Goal: Information Seeking & Learning: Learn about a topic

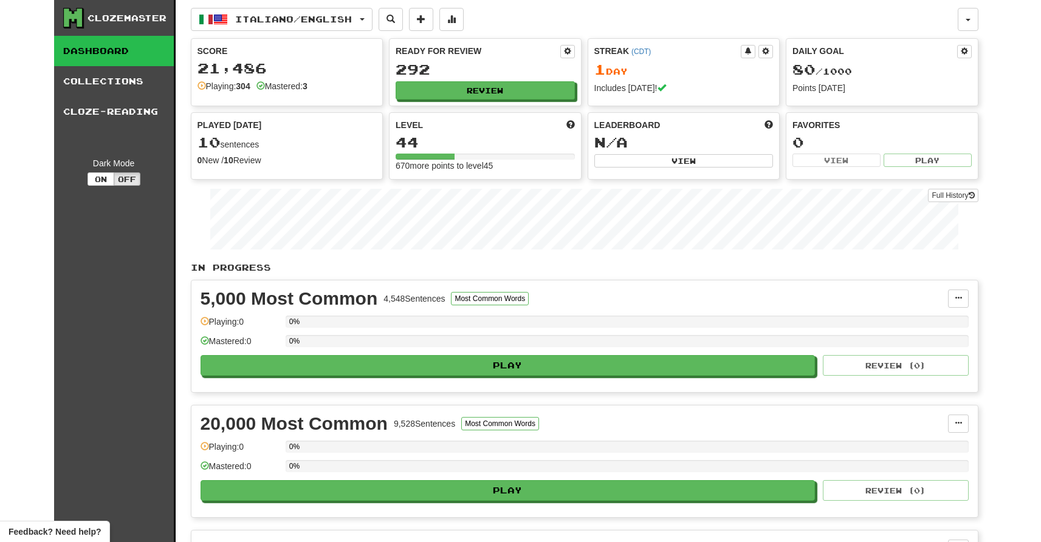
scroll to position [607, 0]
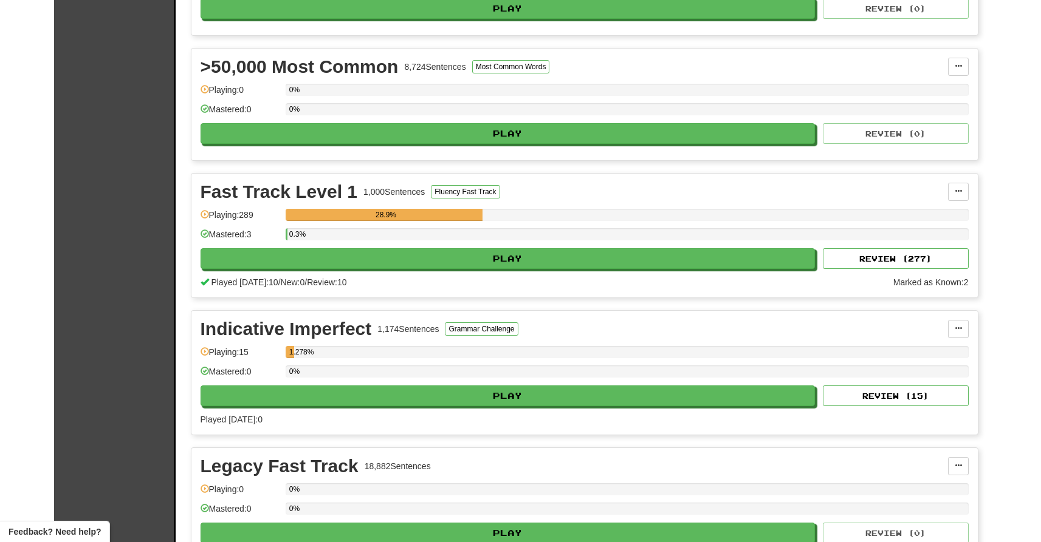
click at [109, 247] on div "Clozemaster Dashboard Collections Cloze-Reading Dark Mode On Off" at bounding box center [114, 12] width 121 height 1239
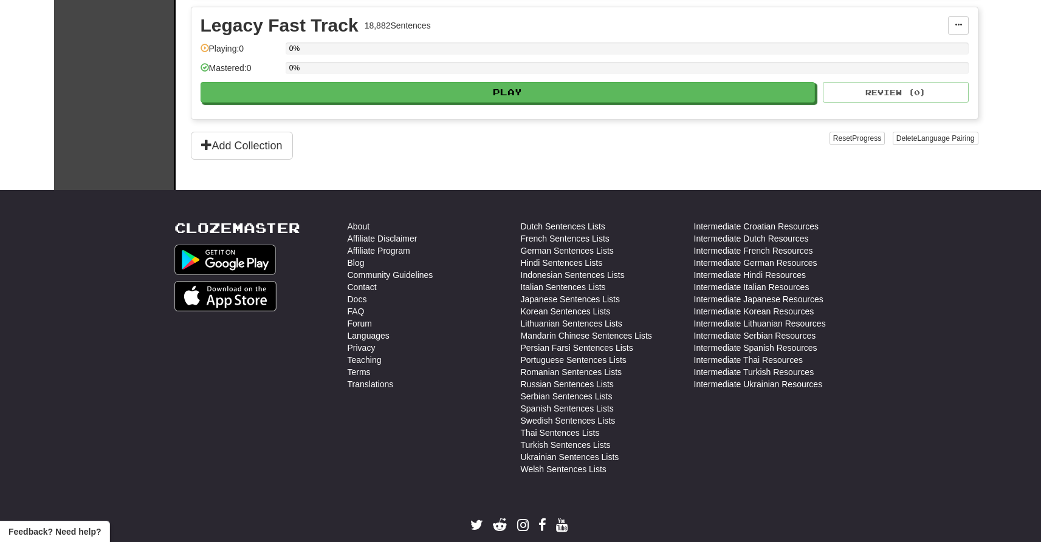
scroll to position [450, 0]
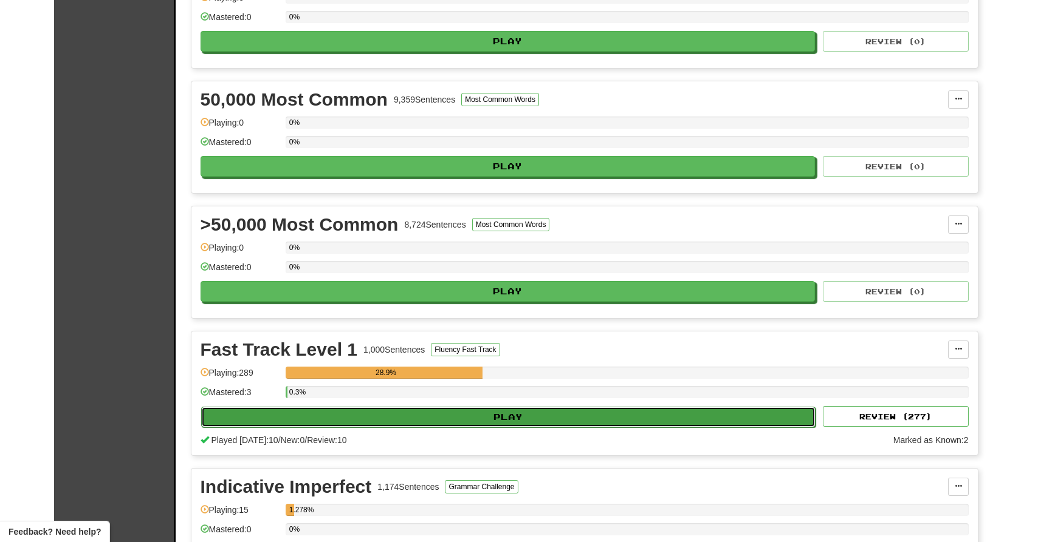
click at [372, 420] on button "Play" at bounding box center [508, 417] width 615 height 21
select select "**"
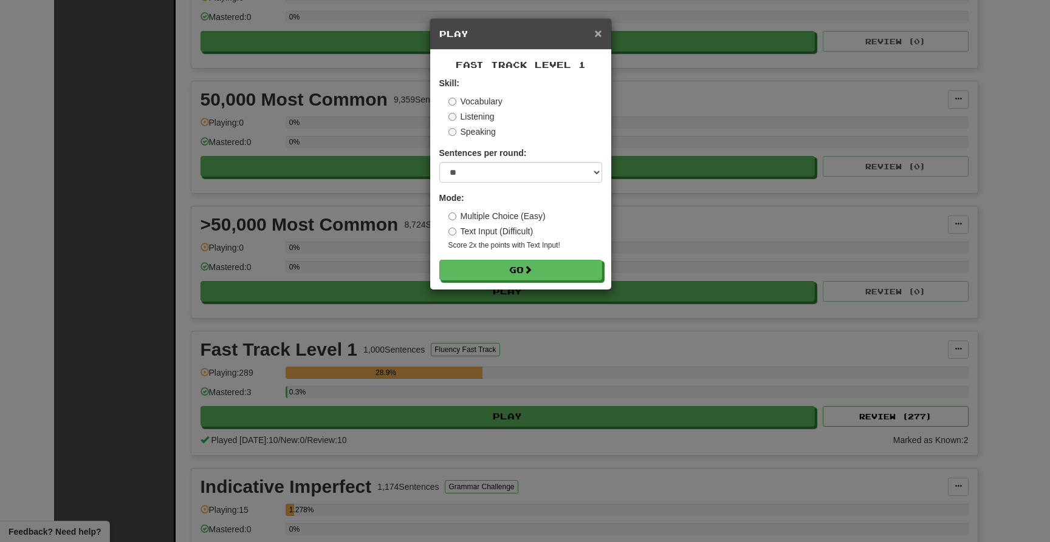
click at [594, 39] on span "×" at bounding box center [597, 33] width 7 height 14
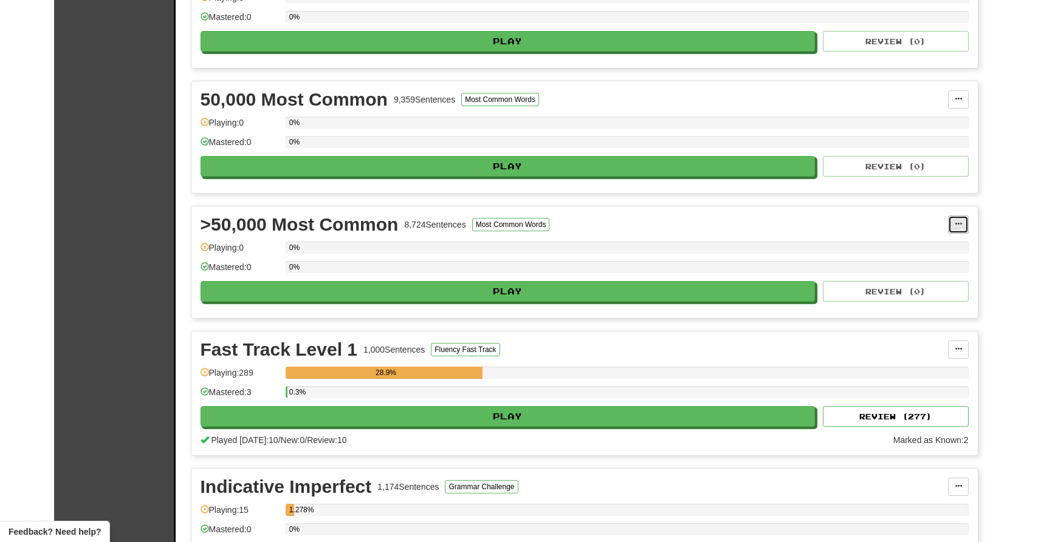
click at [954, 219] on button at bounding box center [958, 225] width 21 height 18
click at [1021, 248] on div "Clozemaster Dashboard Collections Cloze-Reading Dark Mode On Off Dashboard Coll…" at bounding box center [520, 154] width 1041 height 1208
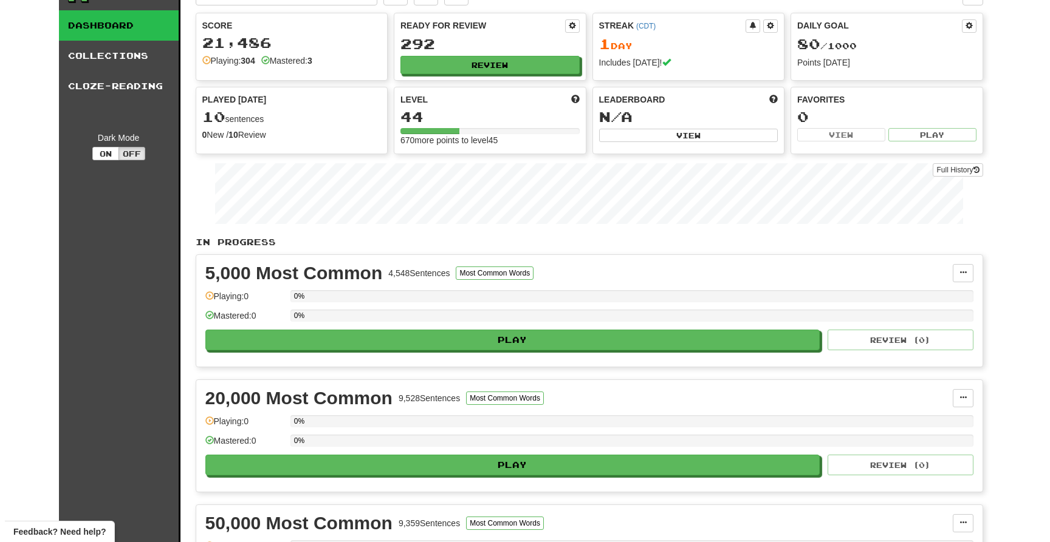
scroll to position [0, 0]
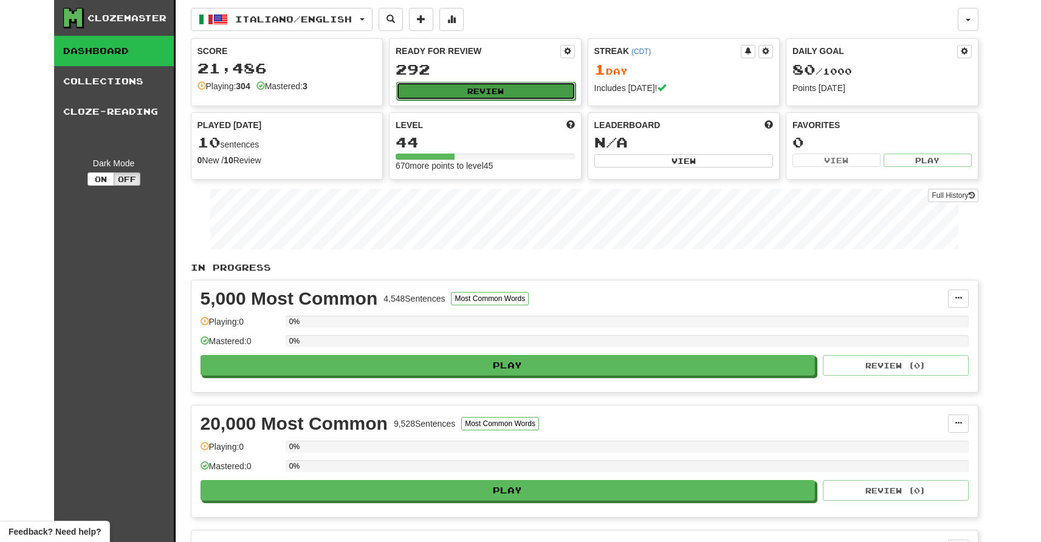
click at [544, 94] on button "Review" at bounding box center [485, 91] width 179 height 18
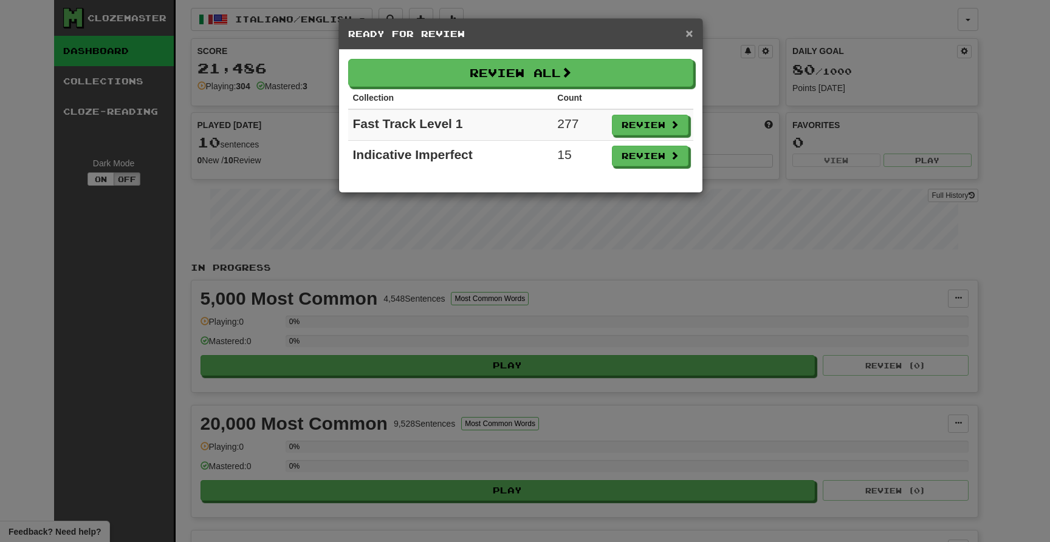
click at [690, 37] on span "×" at bounding box center [688, 33] width 7 height 14
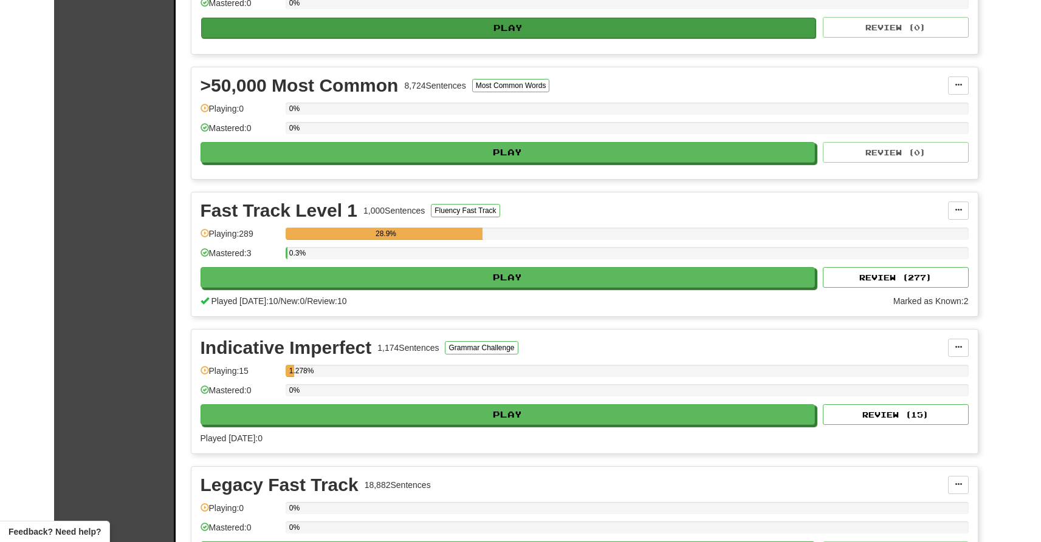
scroll to position [829, 0]
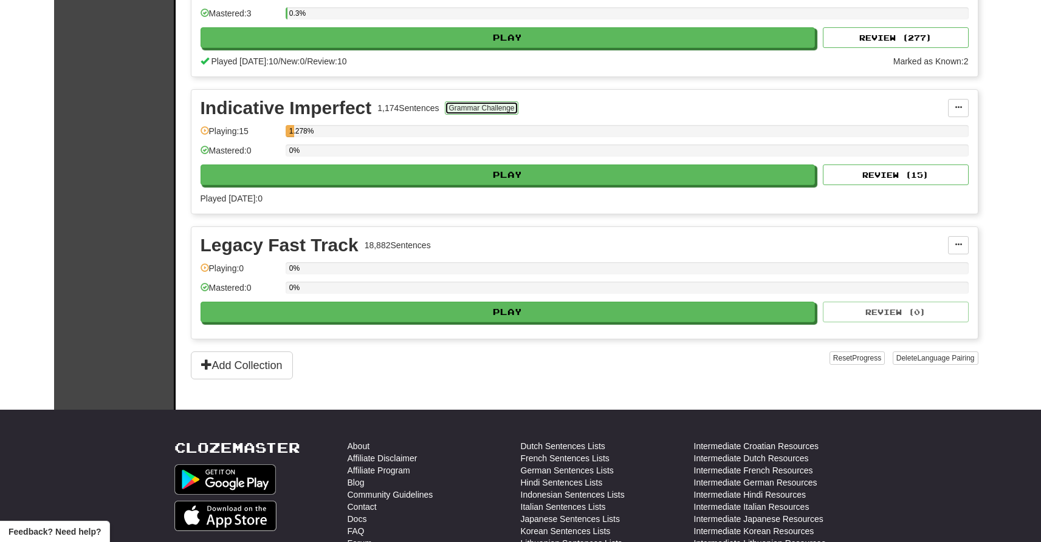
click at [490, 110] on button "Grammar Challenge" at bounding box center [481, 107] width 73 height 13
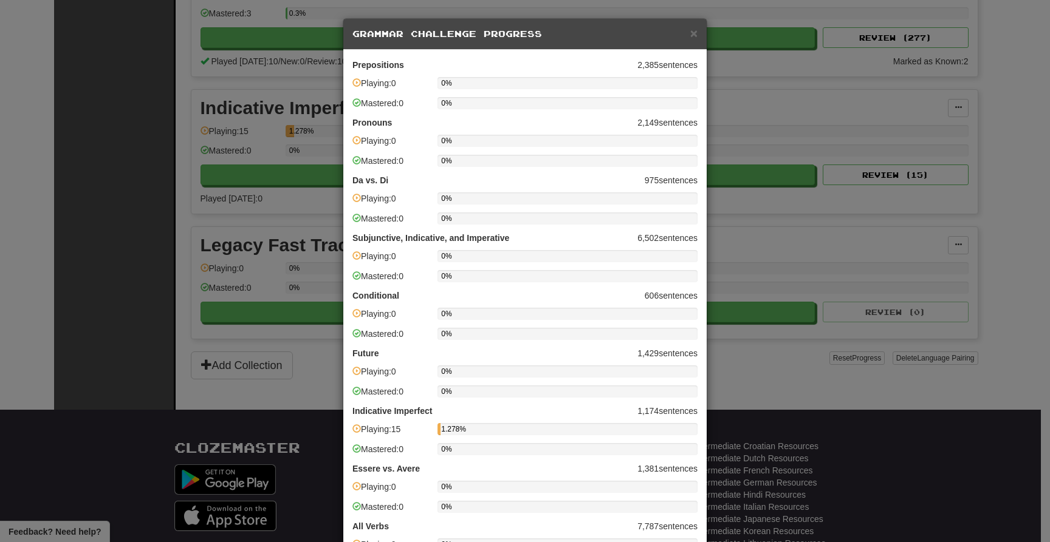
click at [654, 182] on p "Da vs. Di 975 sentences" at bounding box center [524, 180] width 345 height 12
click at [130, 273] on div "× Grammar Challenge Progress Prepositions 2,385 sentences Playing: 0 0% Mastere…" at bounding box center [525, 271] width 1050 height 542
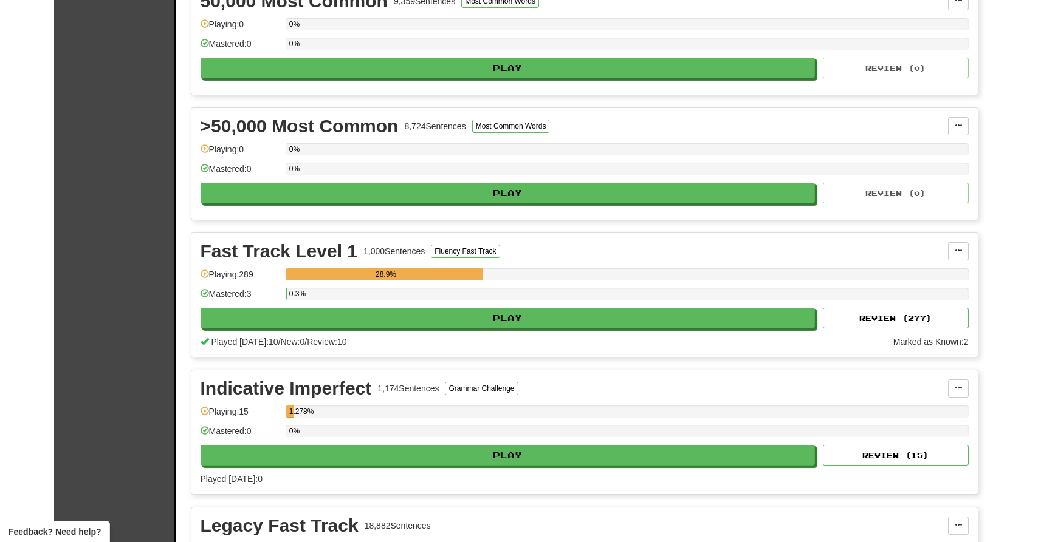
scroll to position [0, 0]
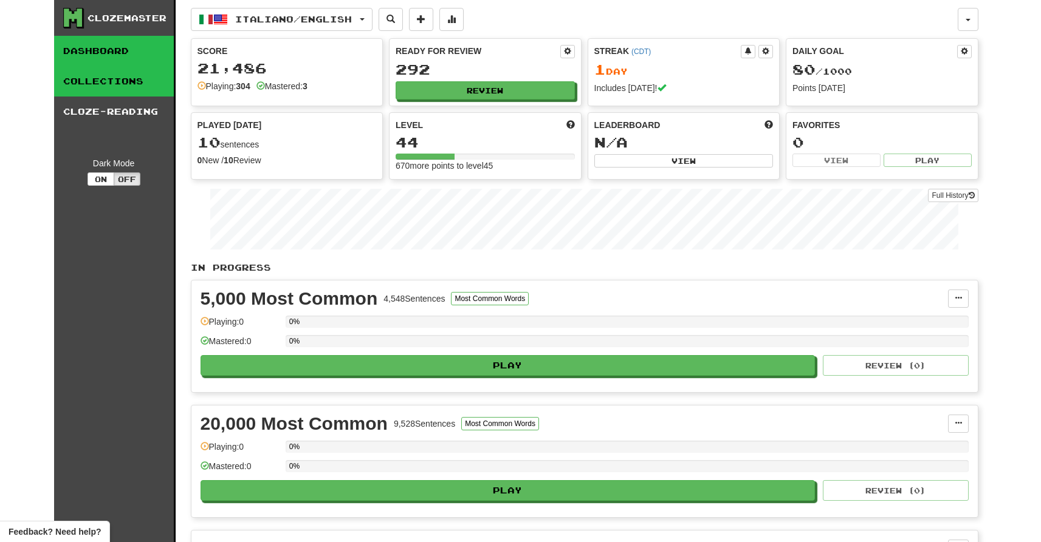
click at [126, 81] on link "Collections" at bounding box center [114, 81] width 120 height 30
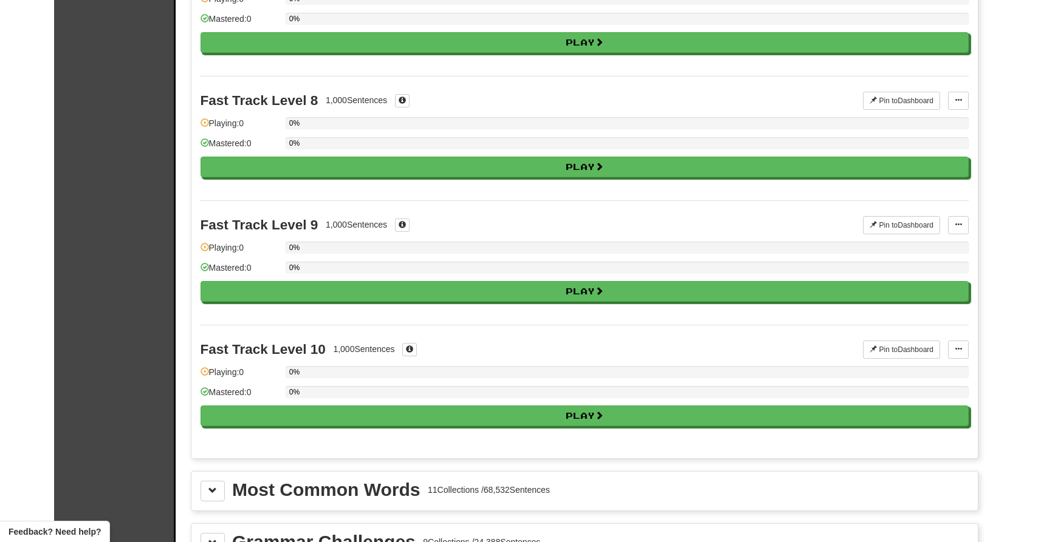
scroll to position [1109, 0]
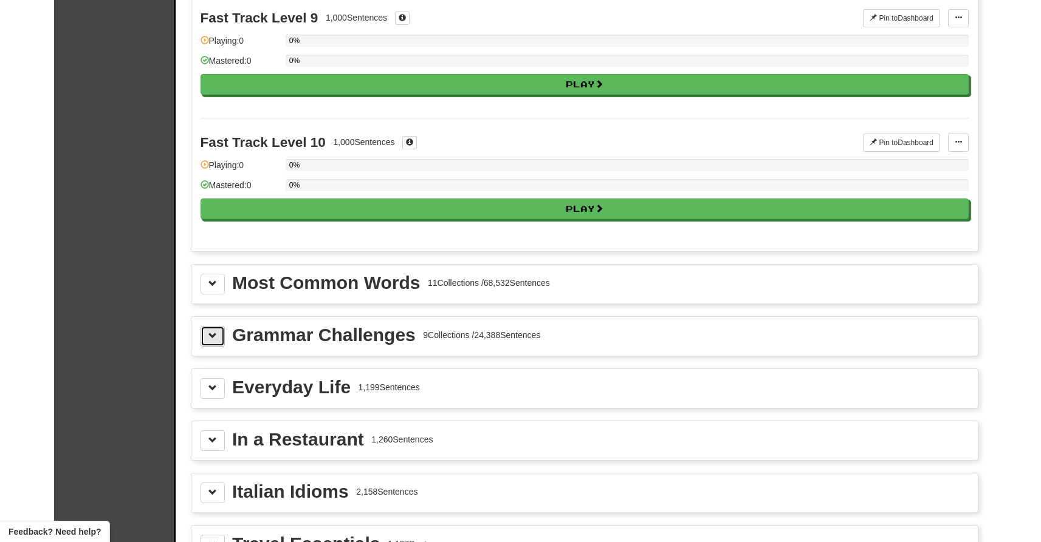
click at [219, 329] on button at bounding box center [212, 336] width 24 height 21
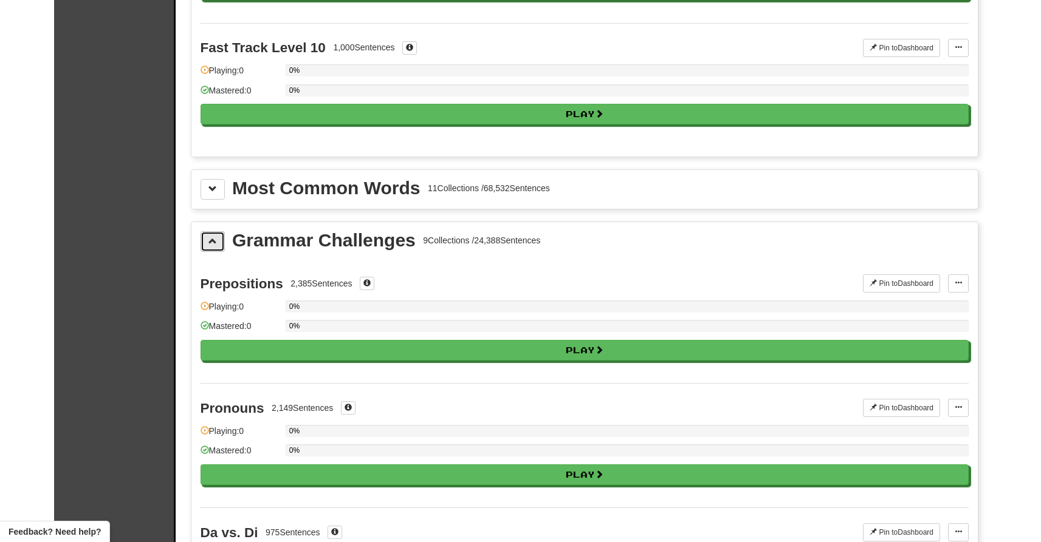
scroll to position [1210, 0]
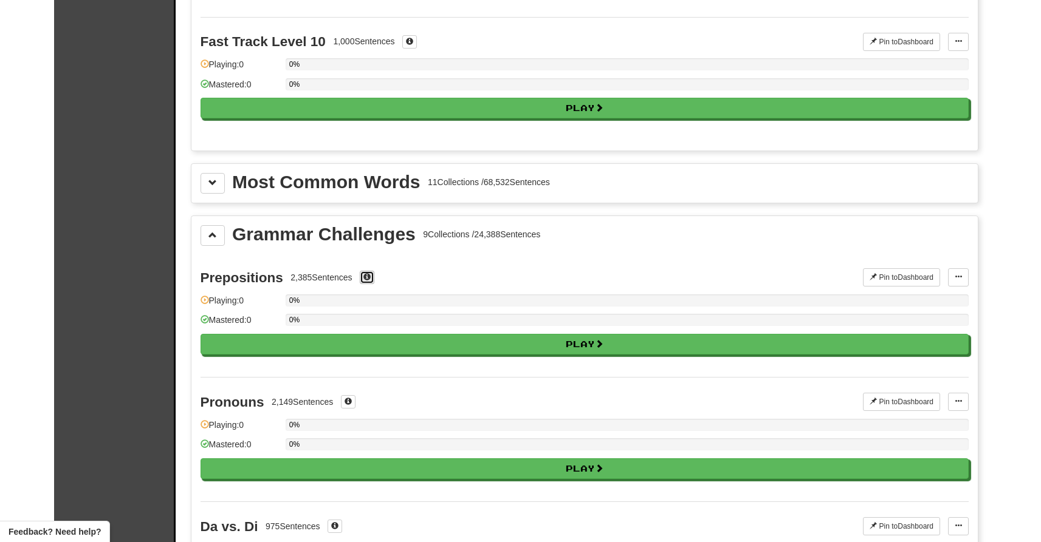
click at [372, 279] on button at bounding box center [367, 277] width 15 height 13
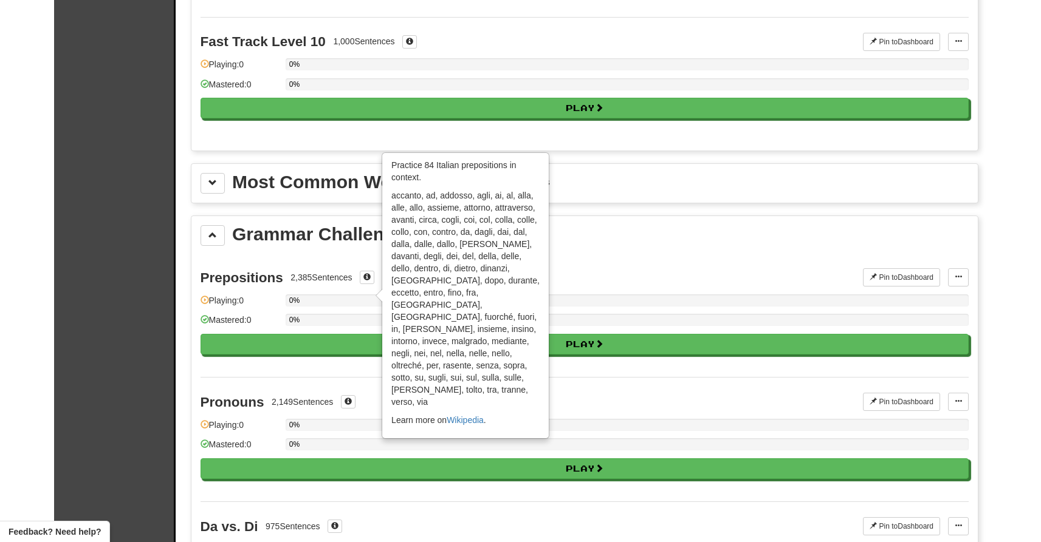
click at [631, 264] on div "Prepositions 2,385 Sentences × Practice 84 Italian prepositions in context. acc…" at bounding box center [584, 315] width 768 height 124
click at [212, 240] on button at bounding box center [212, 235] width 24 height 21
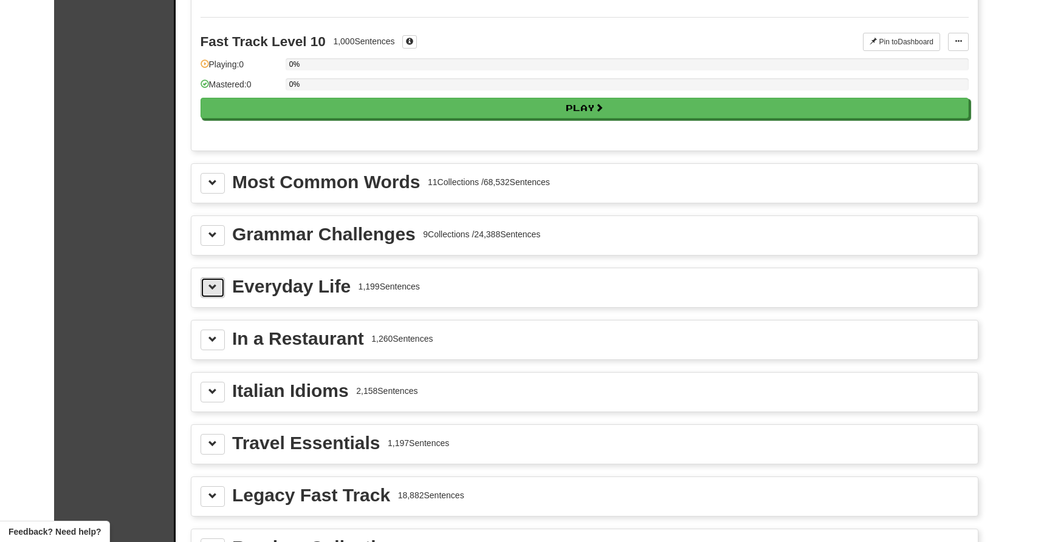
click at [211, 284] on span at bounding box center [212, 287] width 9 height 9
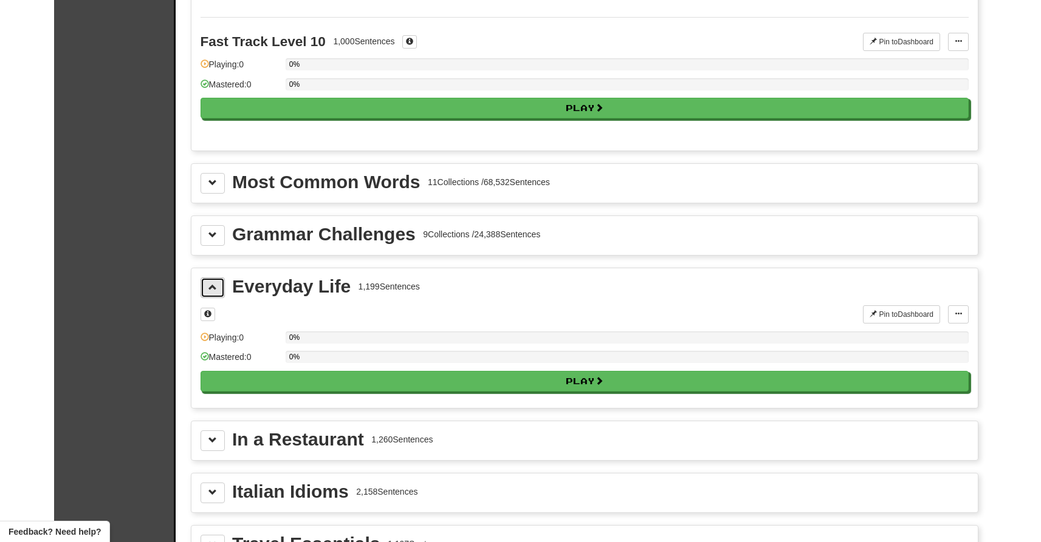
click at [211, 286] on span at bounding box center [212, 287] width 9 height 9
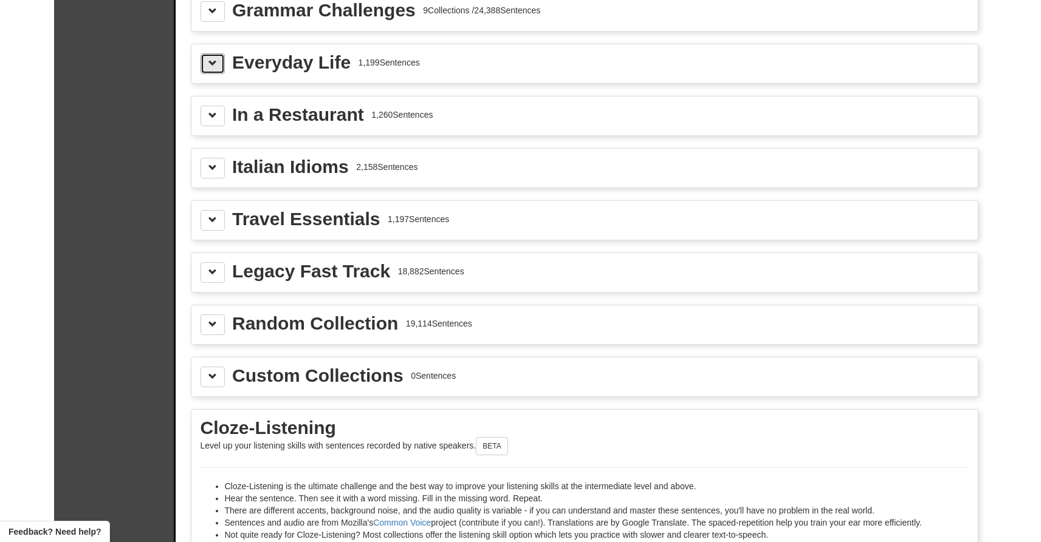
scroll to position [1383, 0]
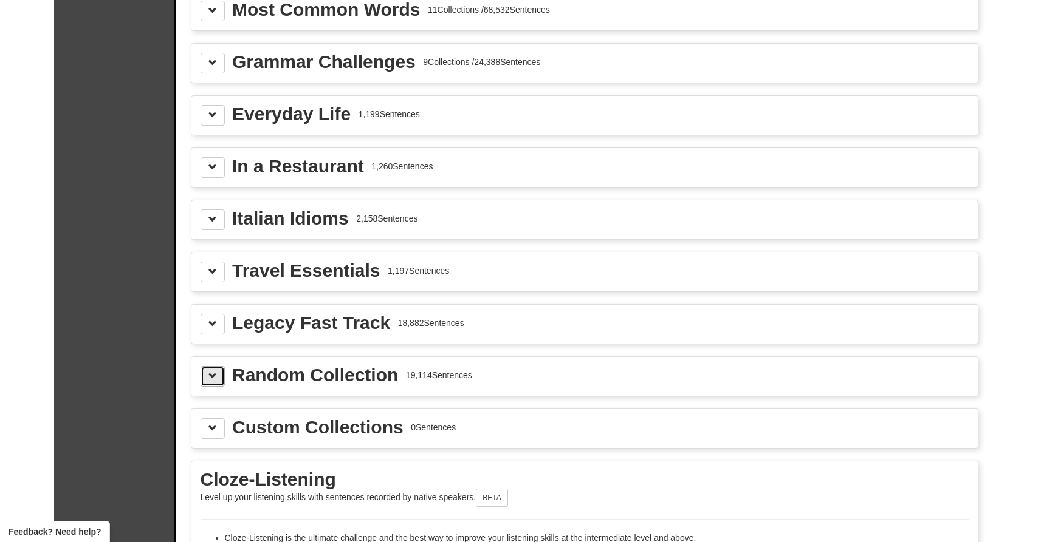
click at [212, 384] on button at bounding box center [212, 376] width 24 height 21
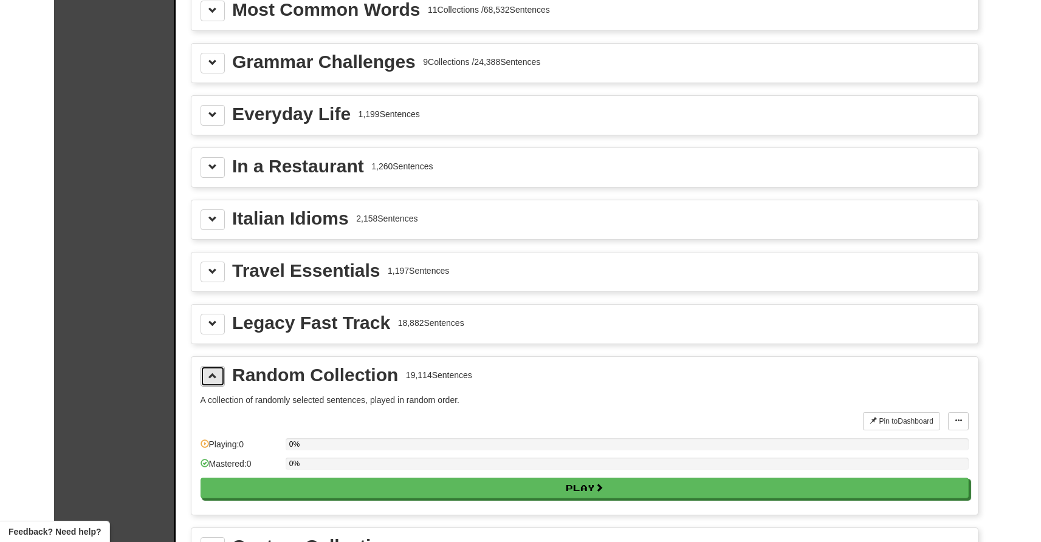
click at [213, 381] on button at bounding box center [212, 376] width 24 height 21
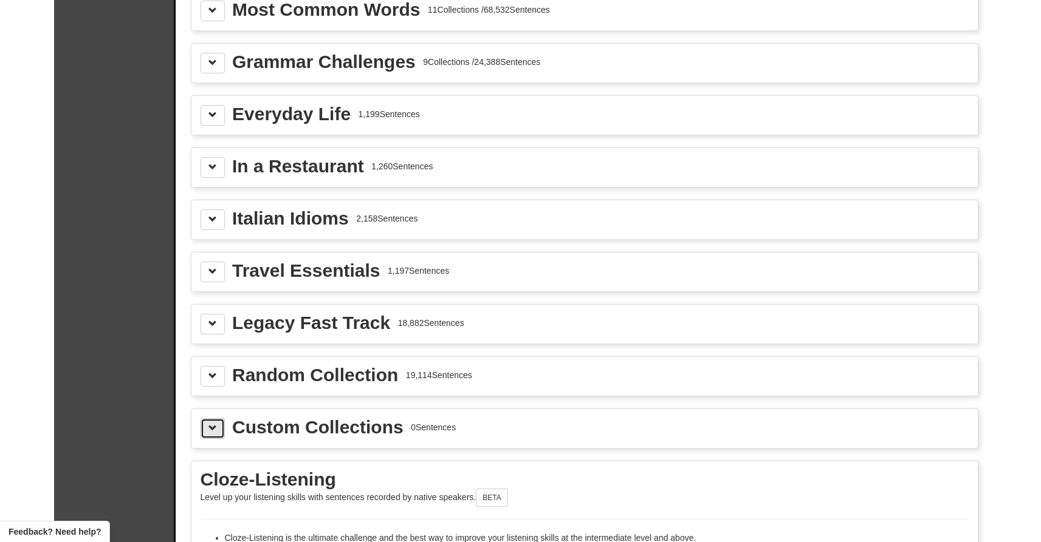
click at [210, 435] on button at bounding box center [212, 429] width 24 height 21
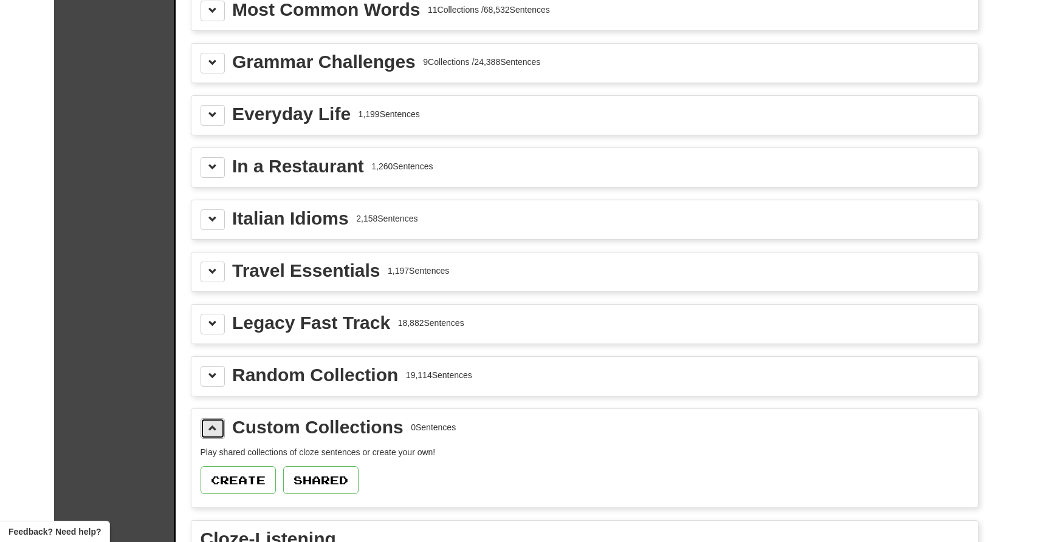
click at [210, 435] on button at bounding box center [212, 429] width 24 height 21
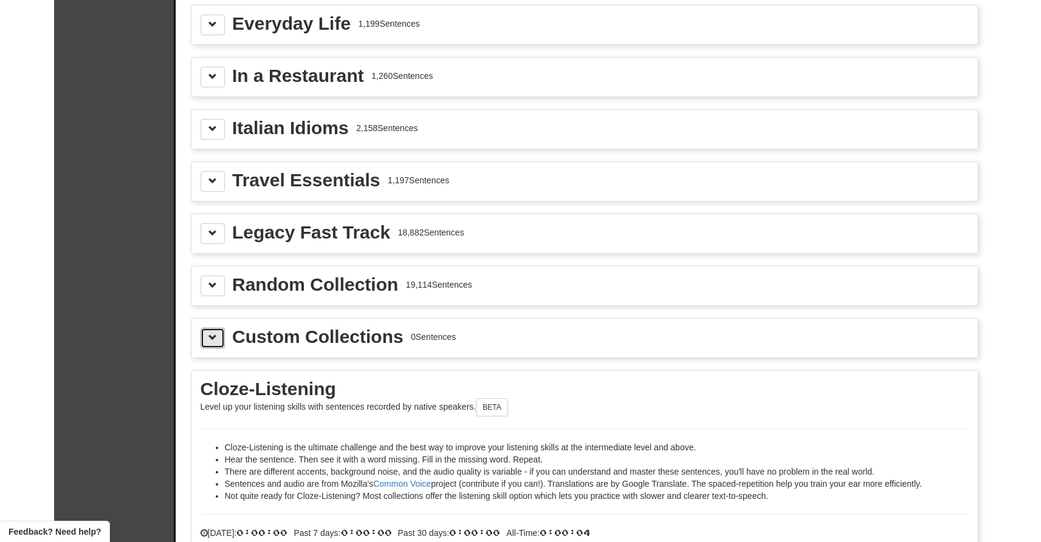
scroll to position [1086, 0]
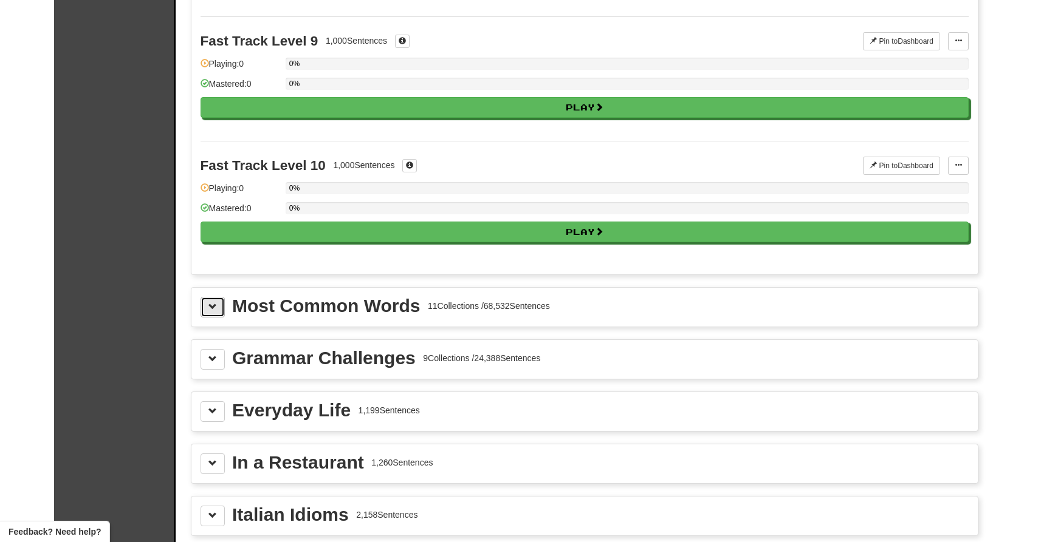
click at [211, 315] on button at bounding box center [212, 307] width 24 height 21
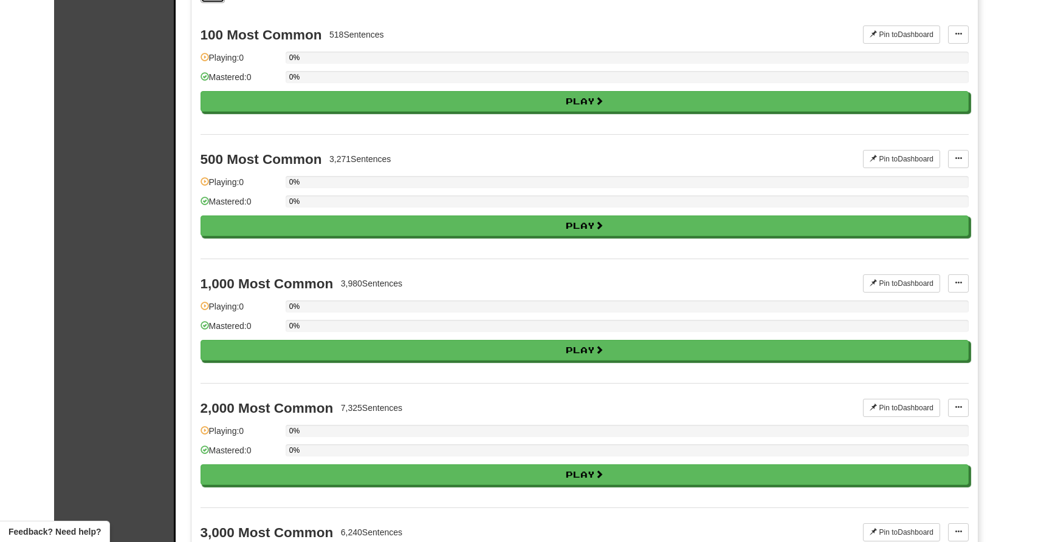
scroll to position [1277, 0]
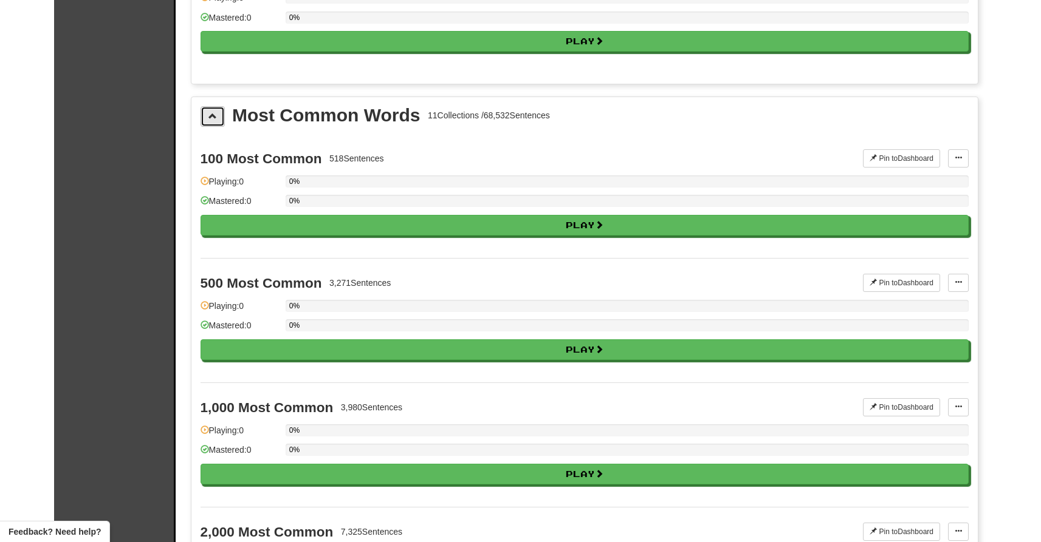
click at [217, 118] on button at bounding box center [212, 116] width 24 height 21
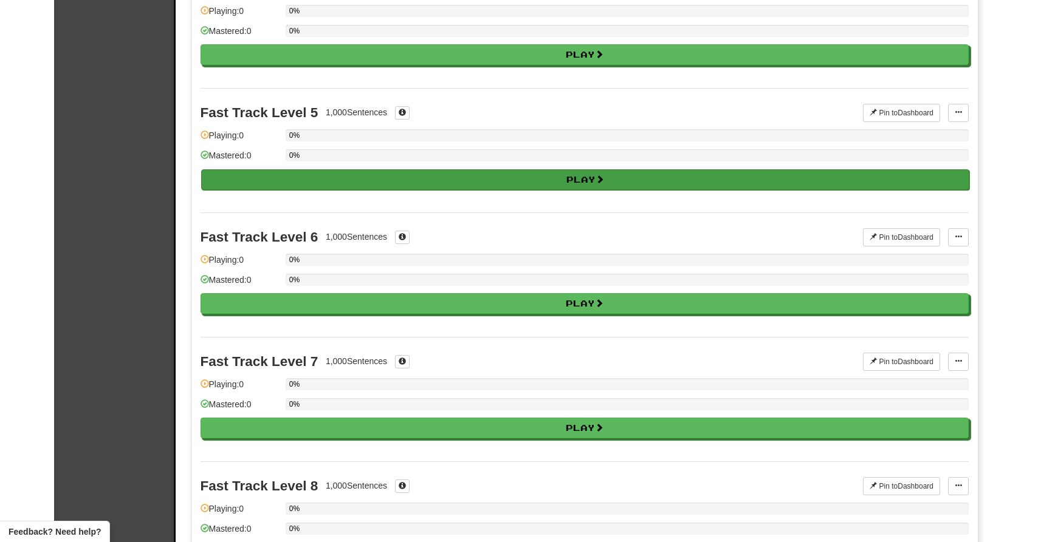
scroll to position [0, 0]
